Goal: Task Accomplishment & Management: Complete application form

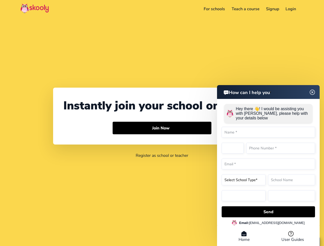
select select "1"
select select "United States"
select select "America/New_York"
